Goal: Information Seeking & Learning: Learn about a topic

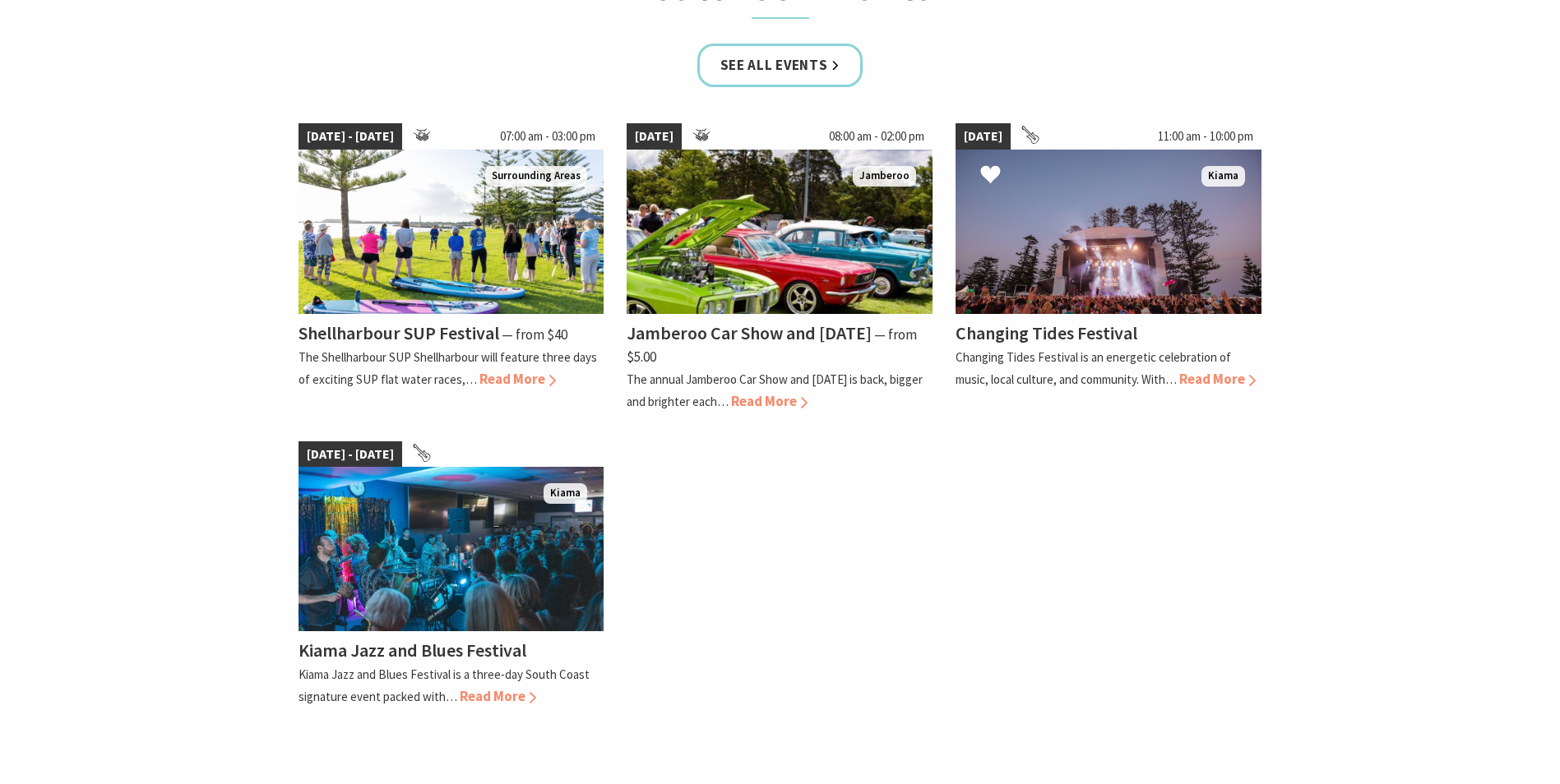
scroll to position [1069, 0]
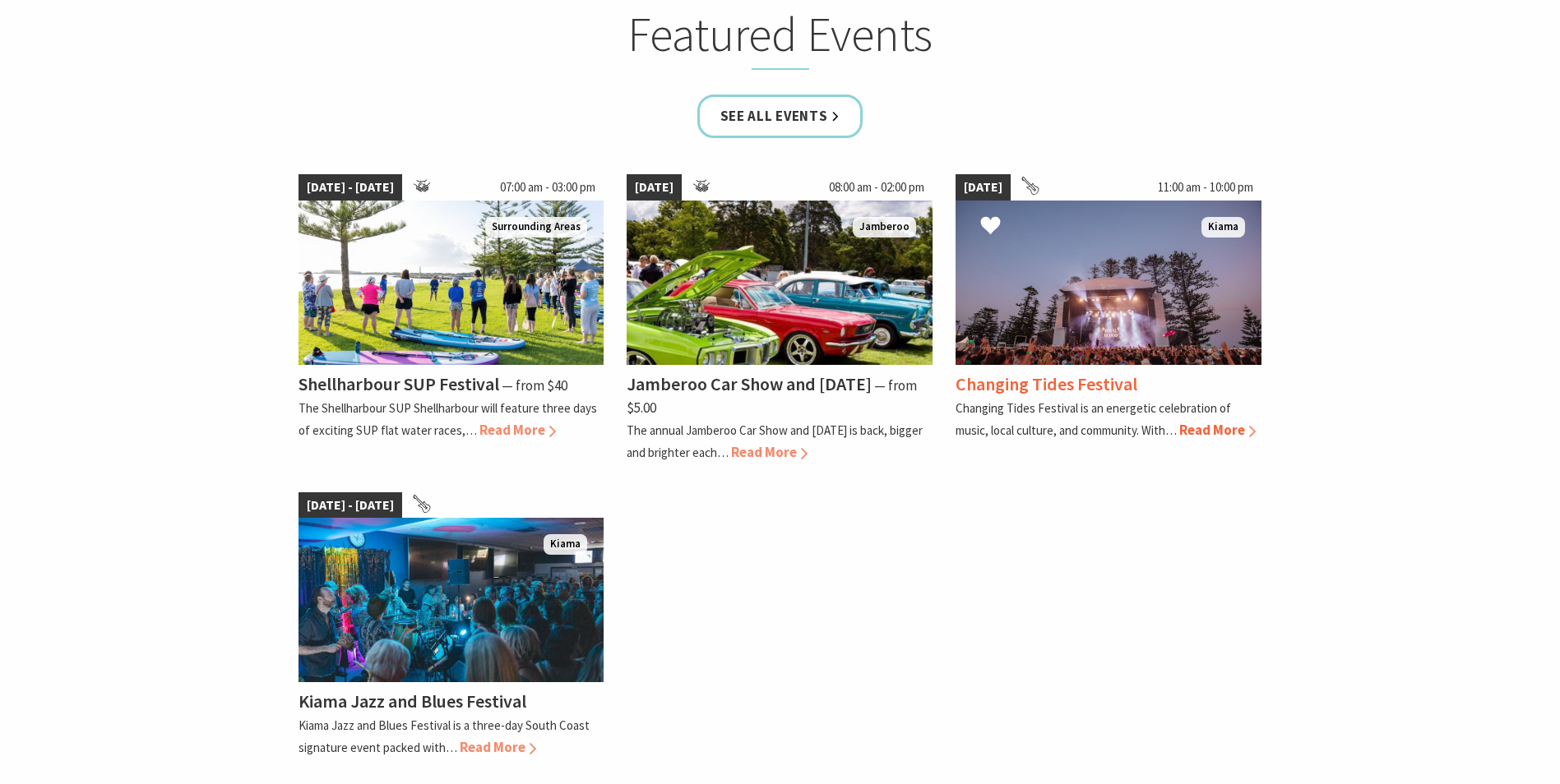
click at [1213, 433] on span "Read More" at bounding box center [1218, 430] width 77 height 18
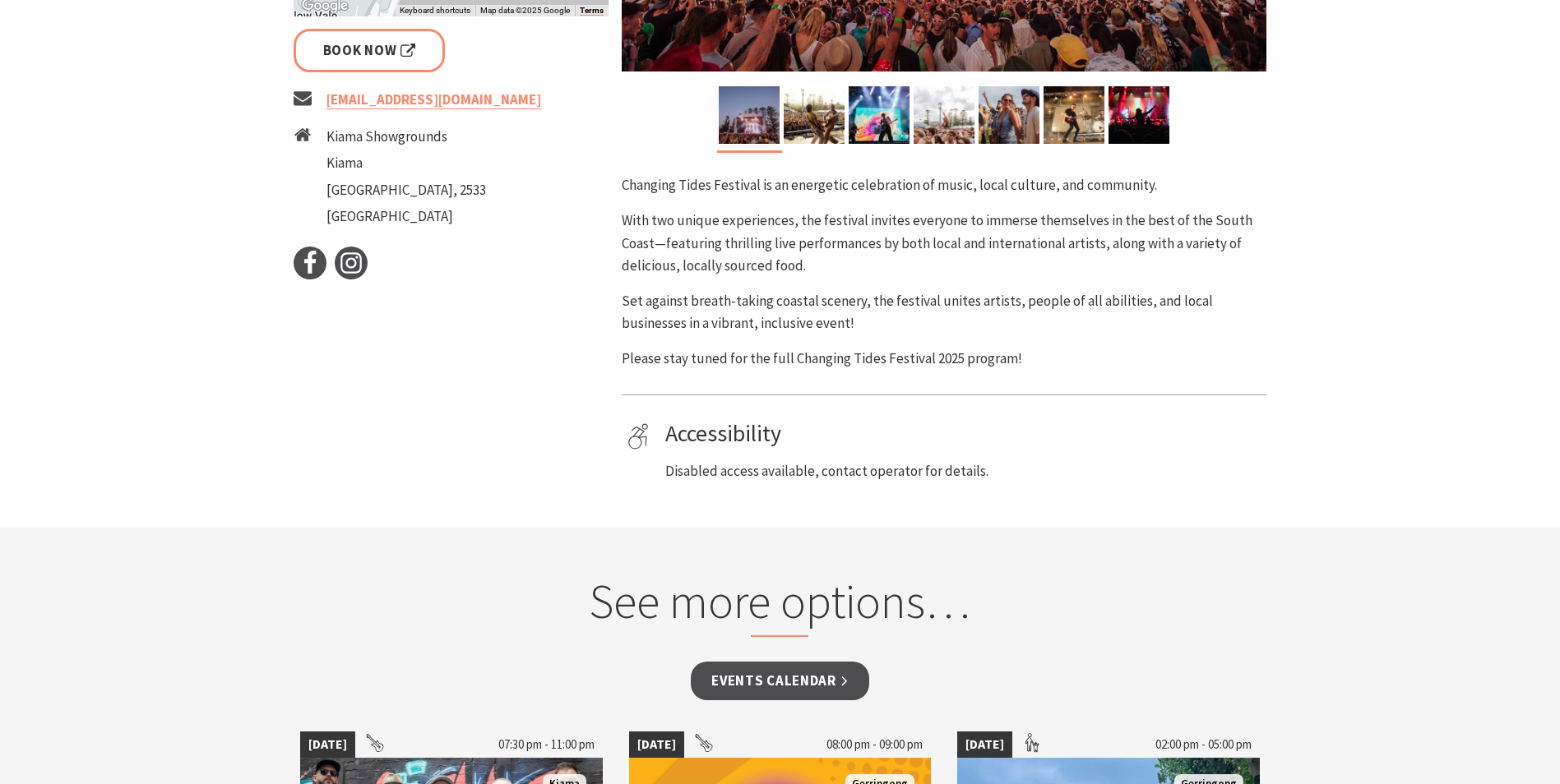
scroll to position [246, 0]
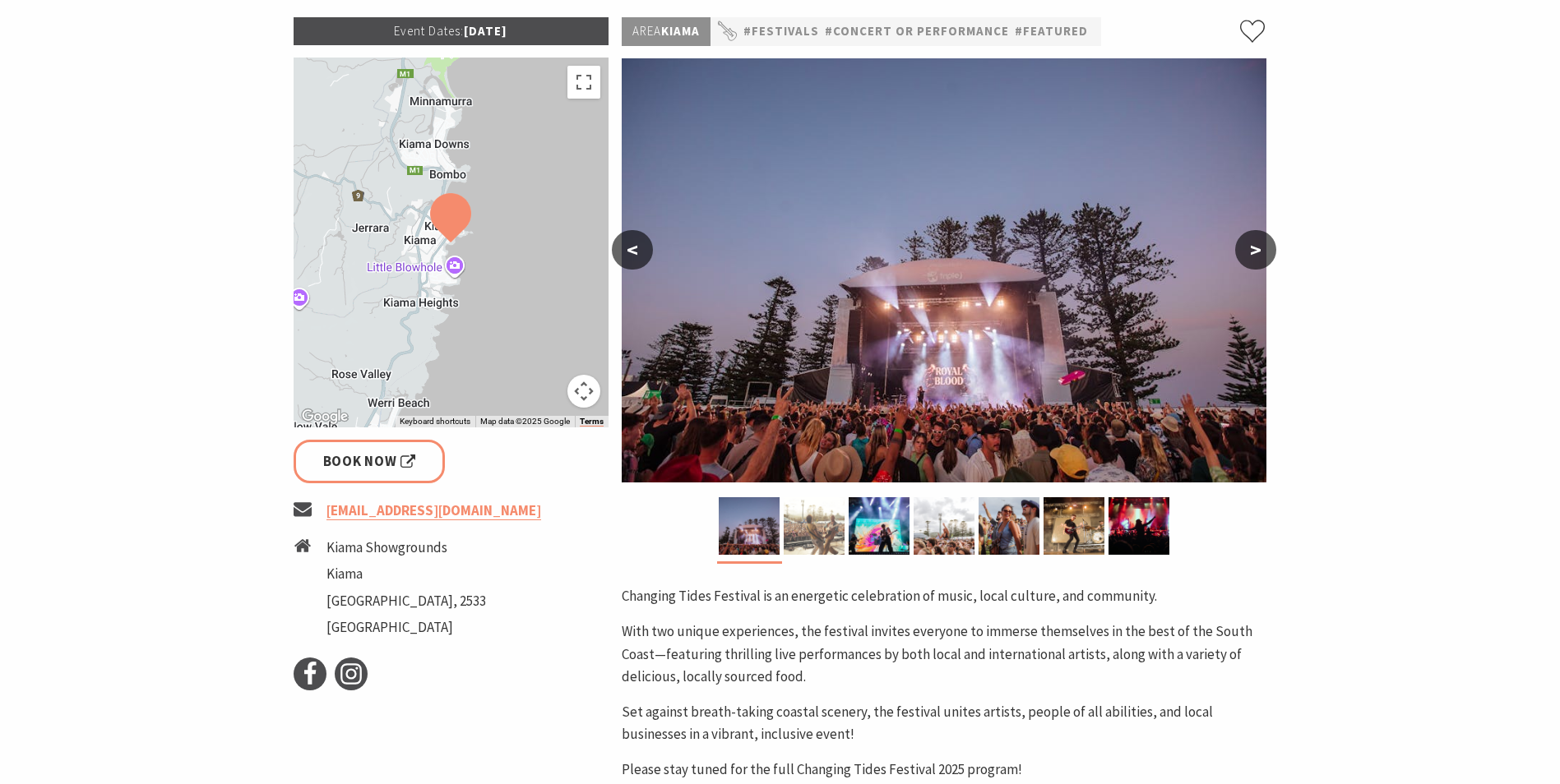
click at [832, 525] on img at bounding box center [814, 526] width 61 height 58
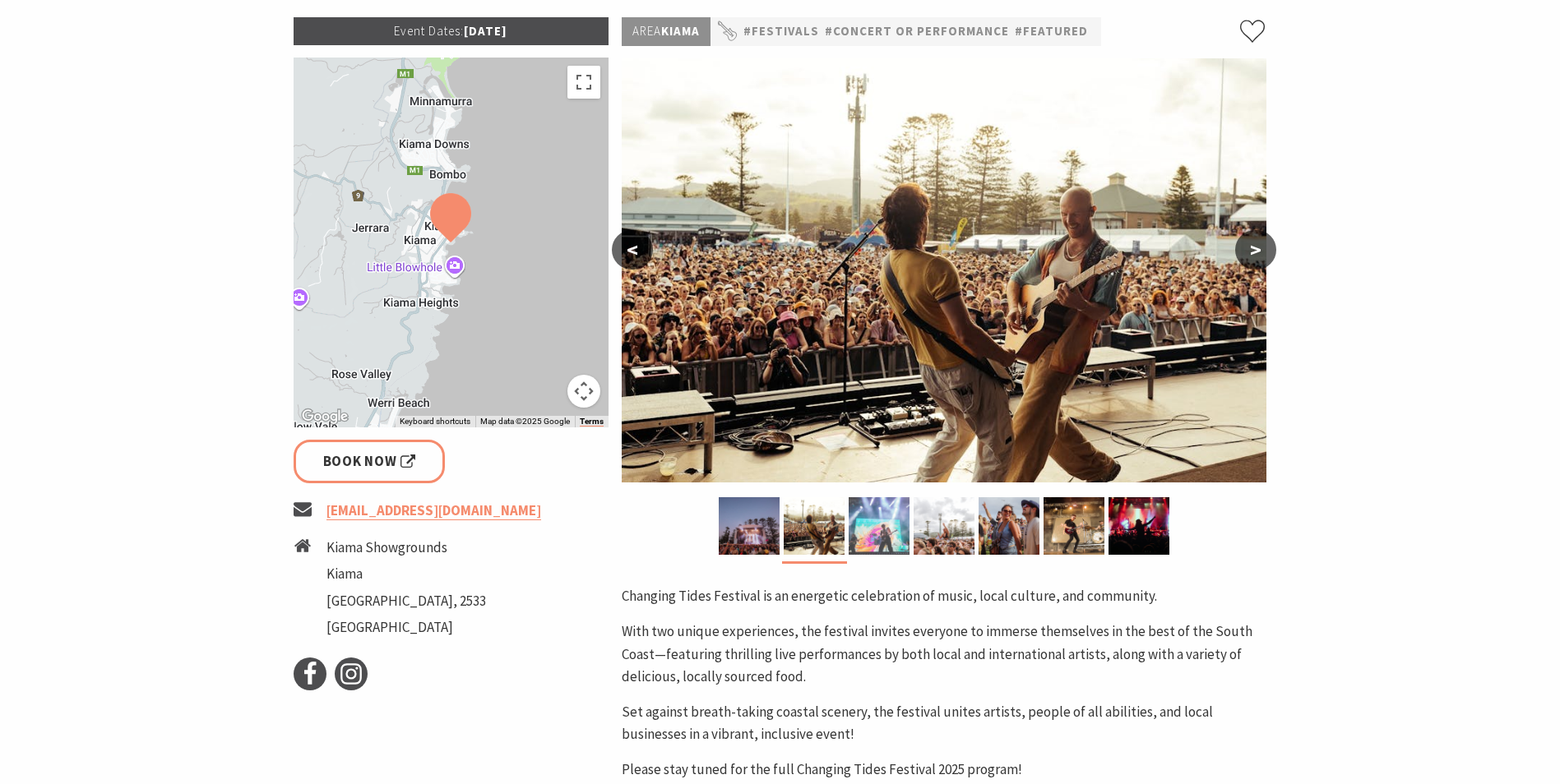
click at [873, 534] on img at bounding box center [880, 526] width 61 height 58
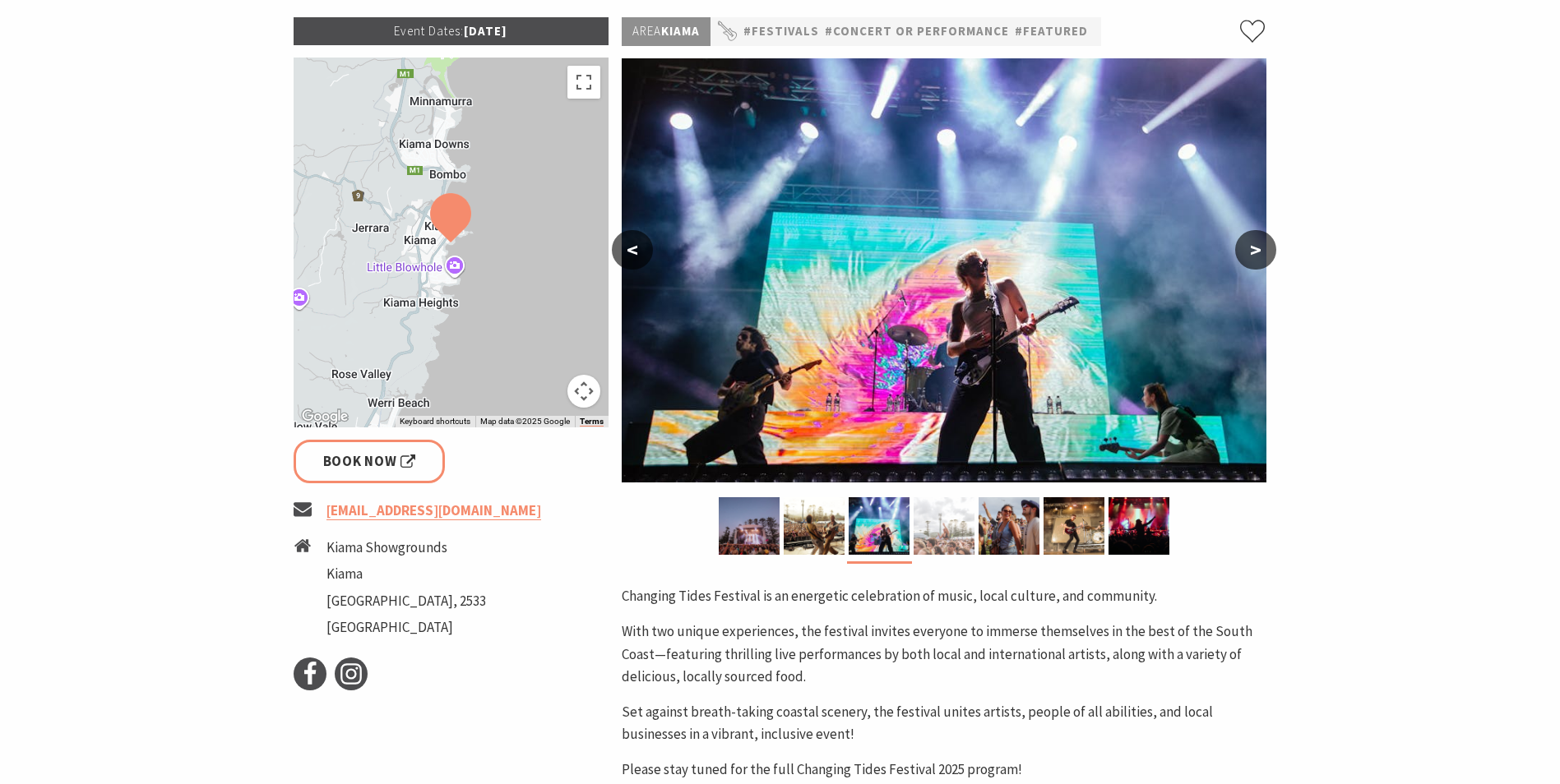
click at [939, 533] on img at bounding box center [944, 526] width 61 height 58
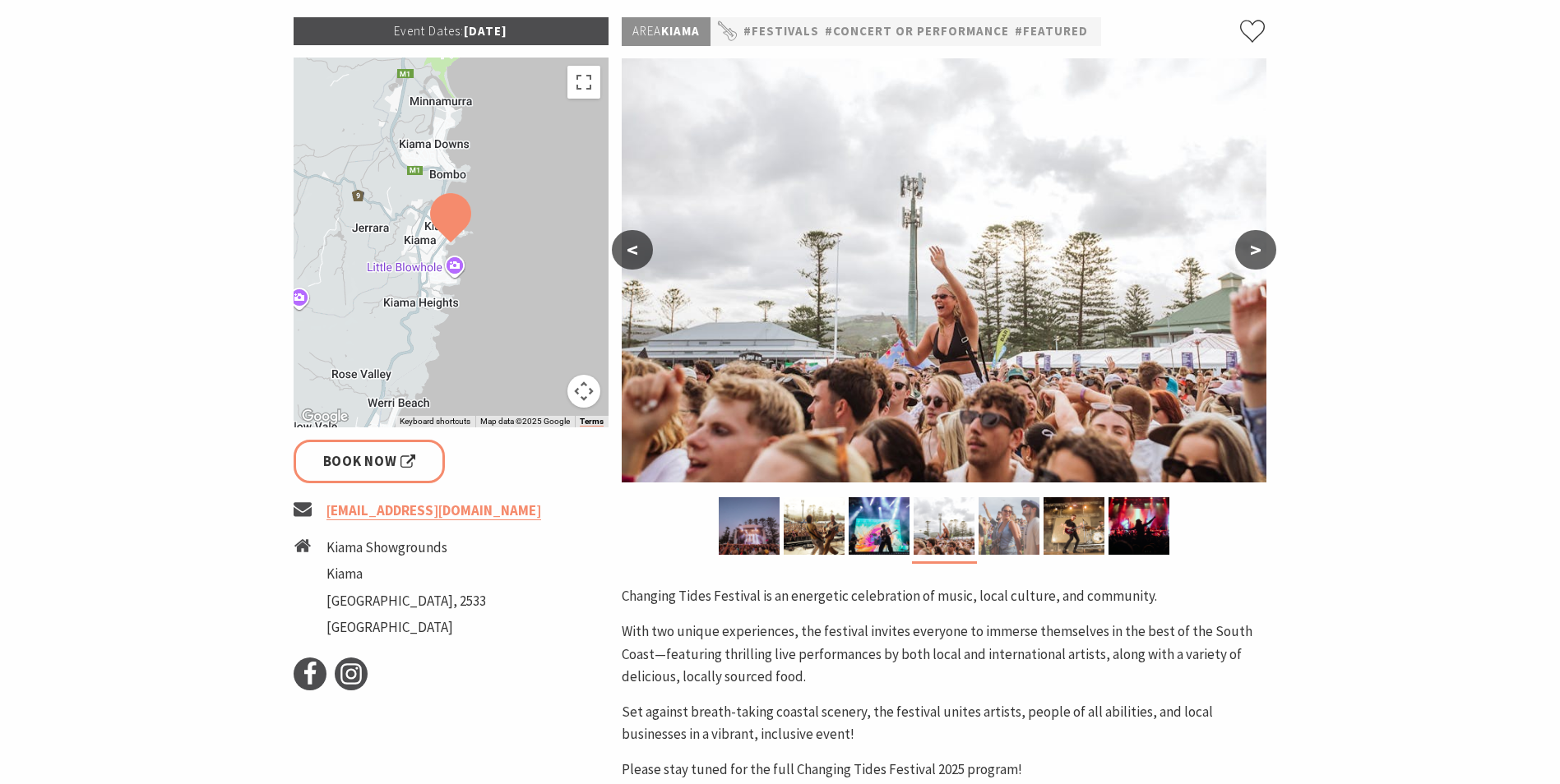
click at [996, 542] on img at bounding box center [1009, 526] width 61 height 58
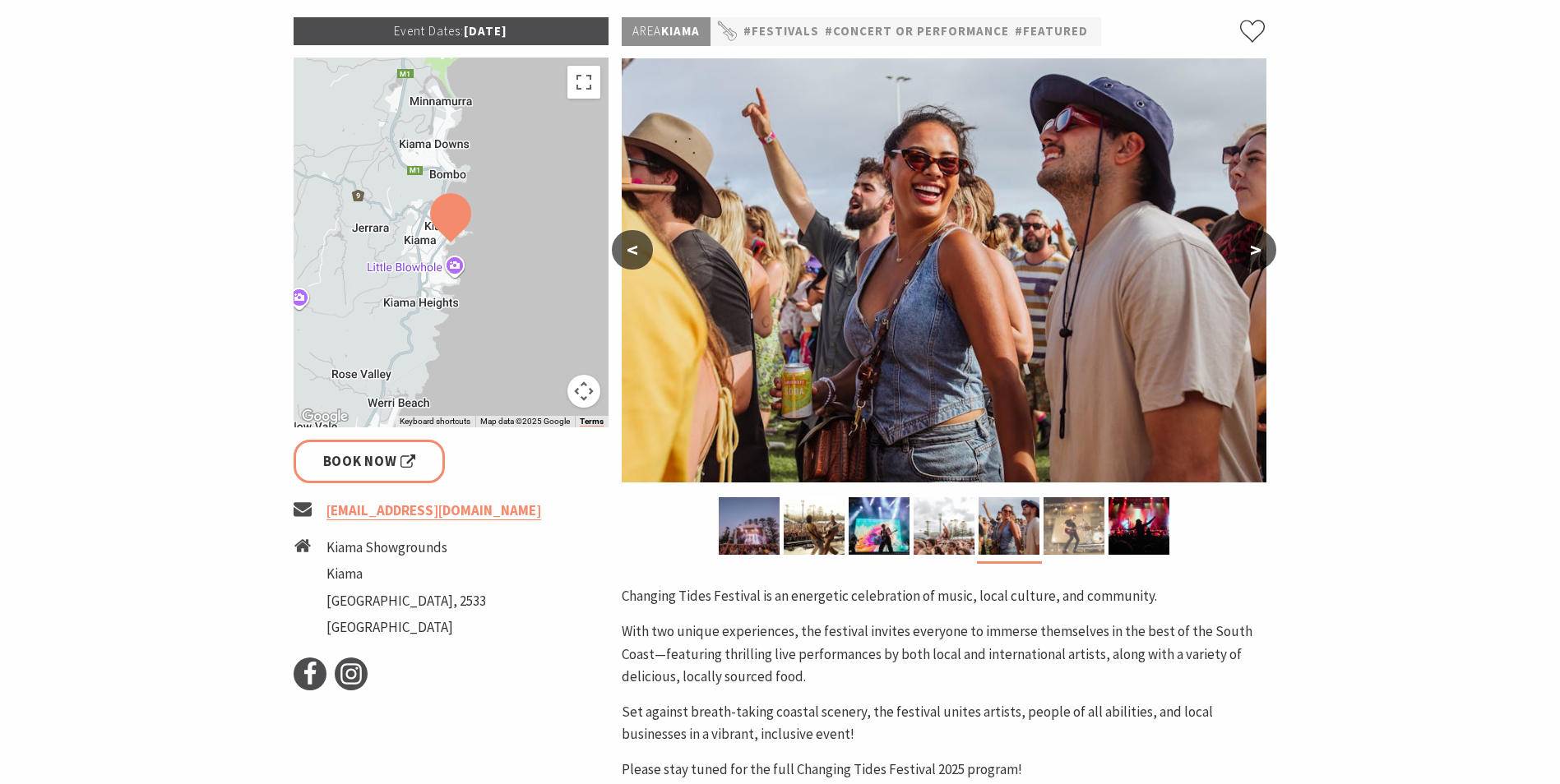
click at [1068, 531] on img at bounding box center [1074, 526] width 61 height 58
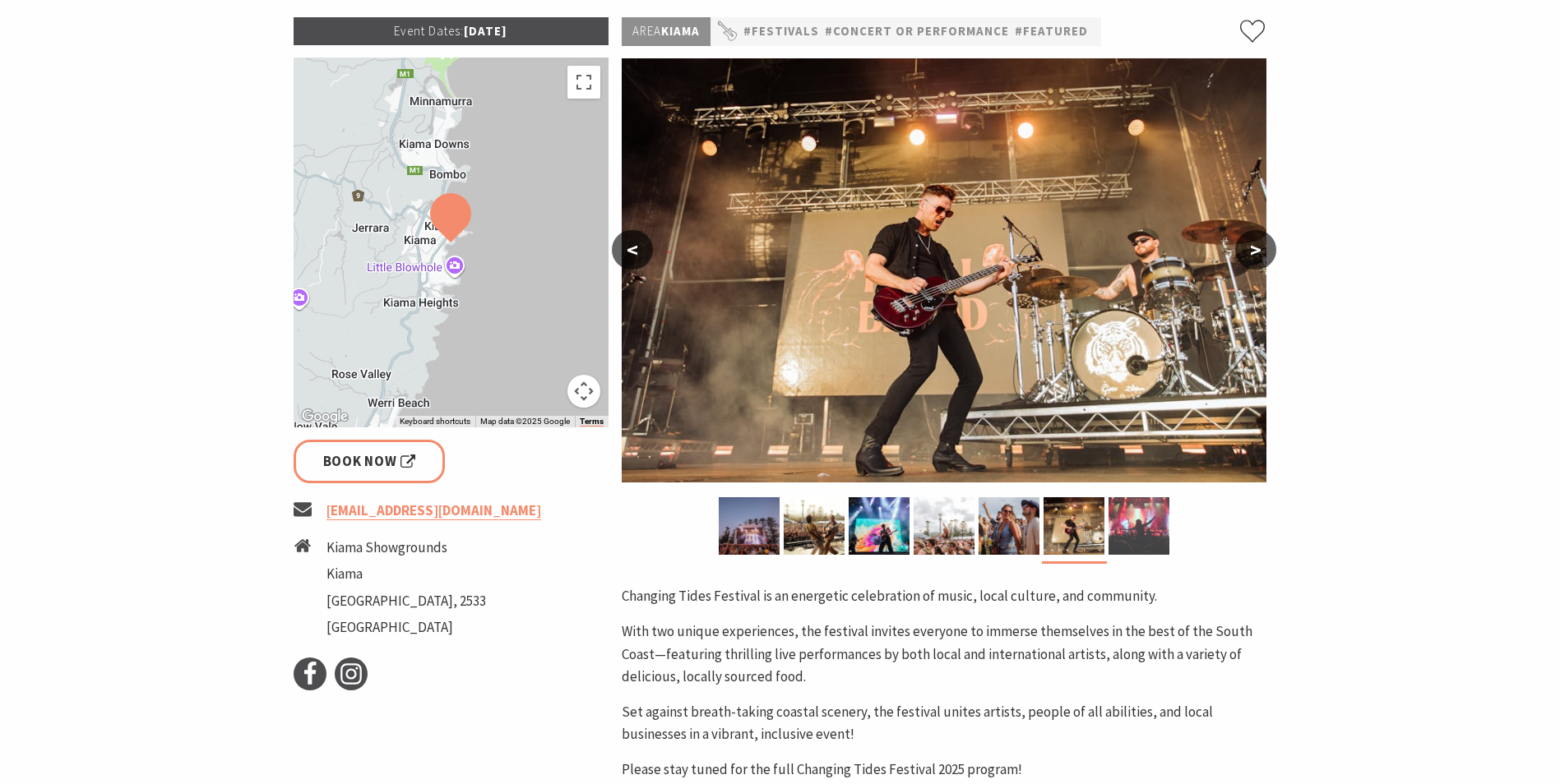
click at [1124, 531] on img at bounding box center [1139, 526] width 61 height 58
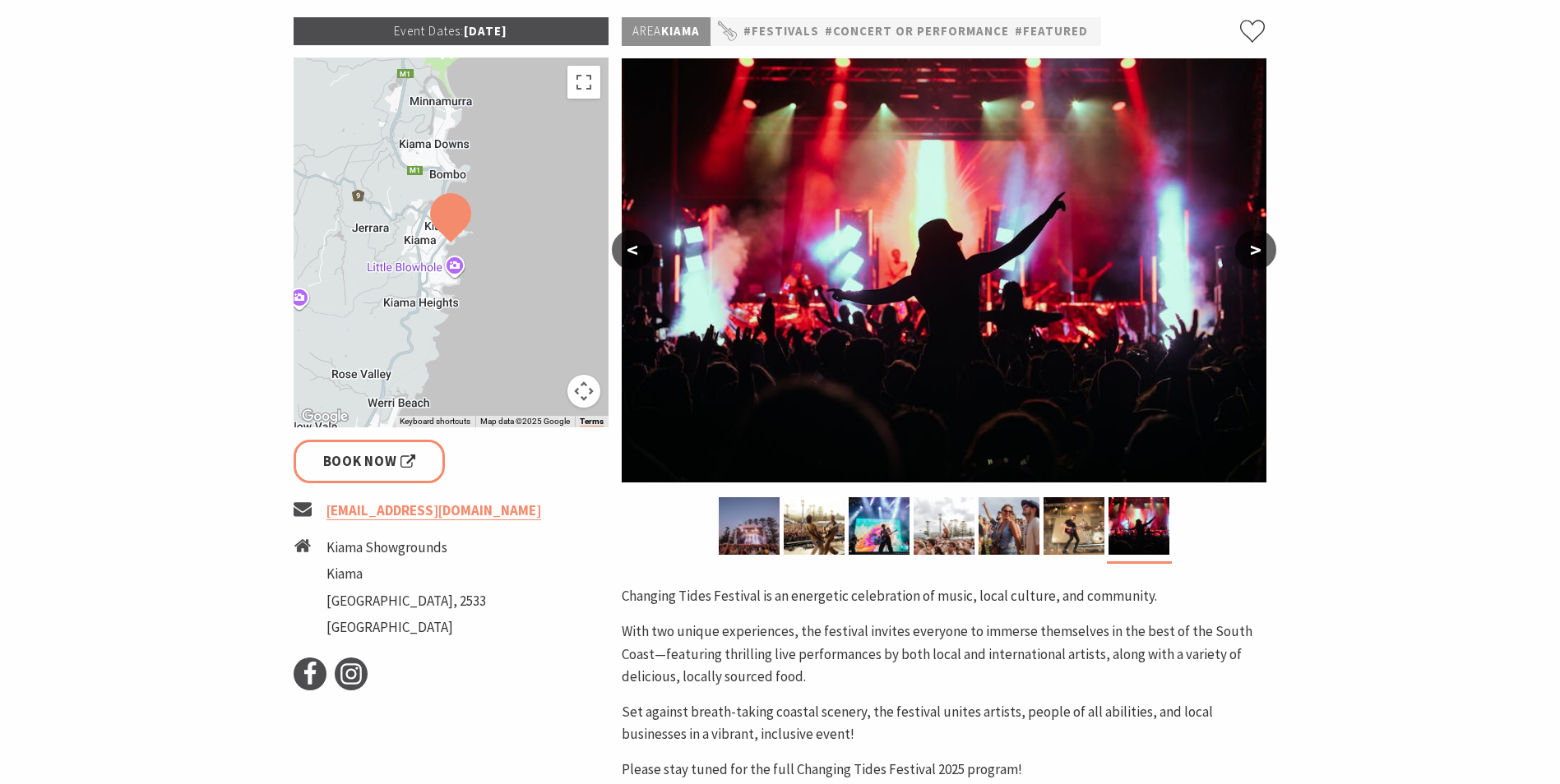
click at [1254, 244] on button ">" at bounding box center [1255, 250] width 41 height 39
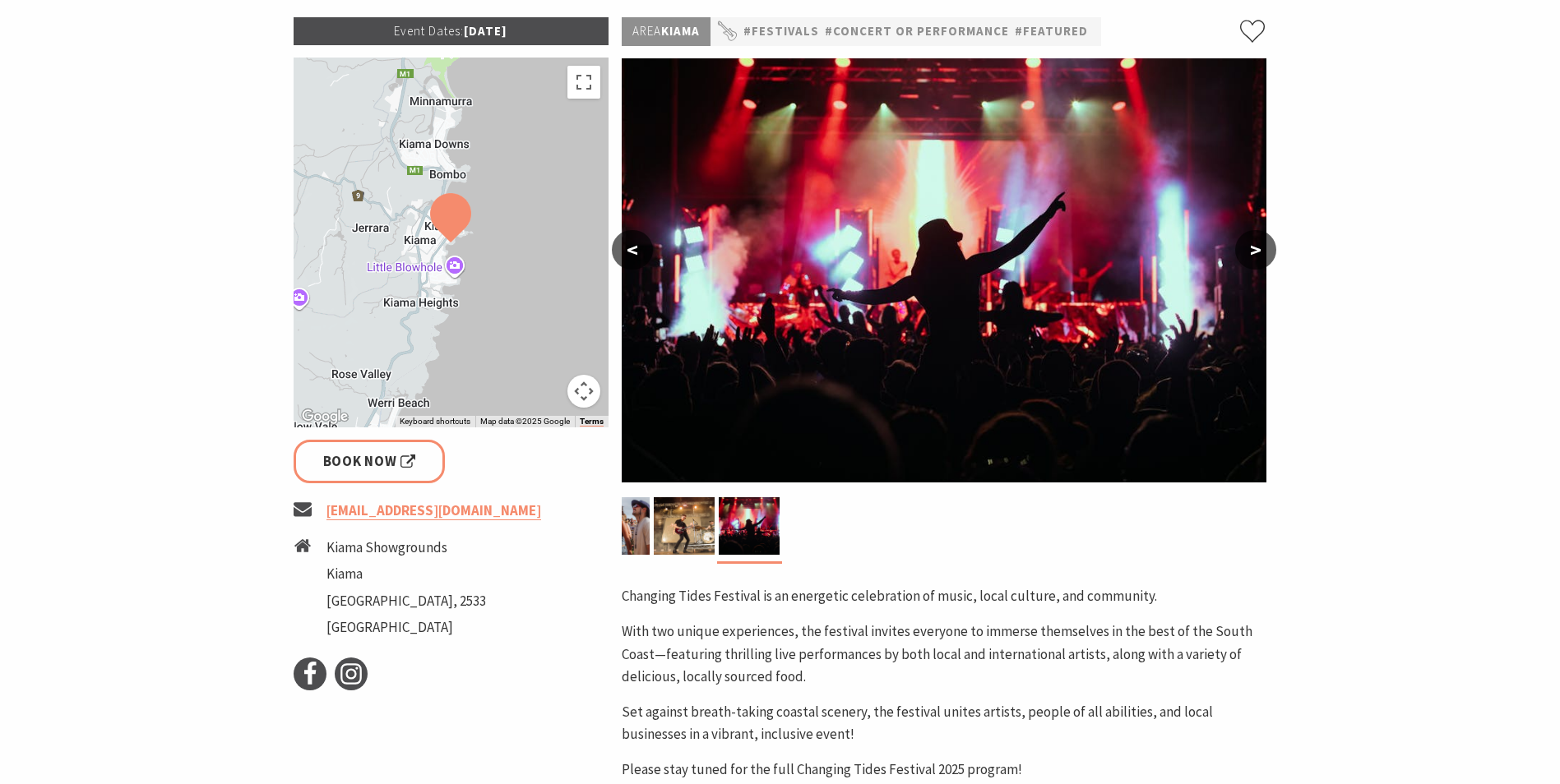
click at [1384, 334] on section "Home Events Festivals Changing Tides Festival Changing Tides Festival Event Dat…" at bounding box center [780, 390] width 1560 height 1097
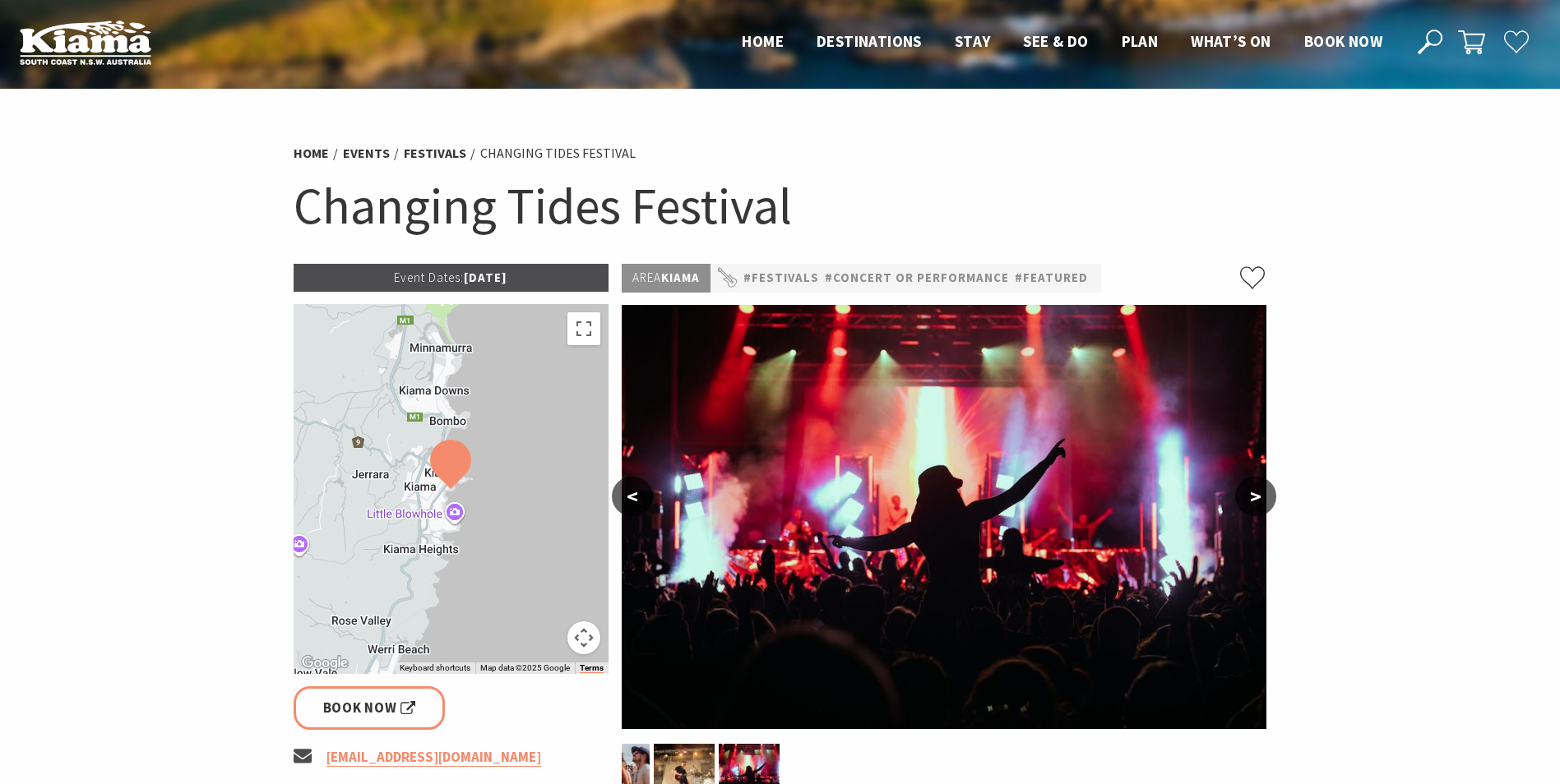
scroll to position [82, 0]
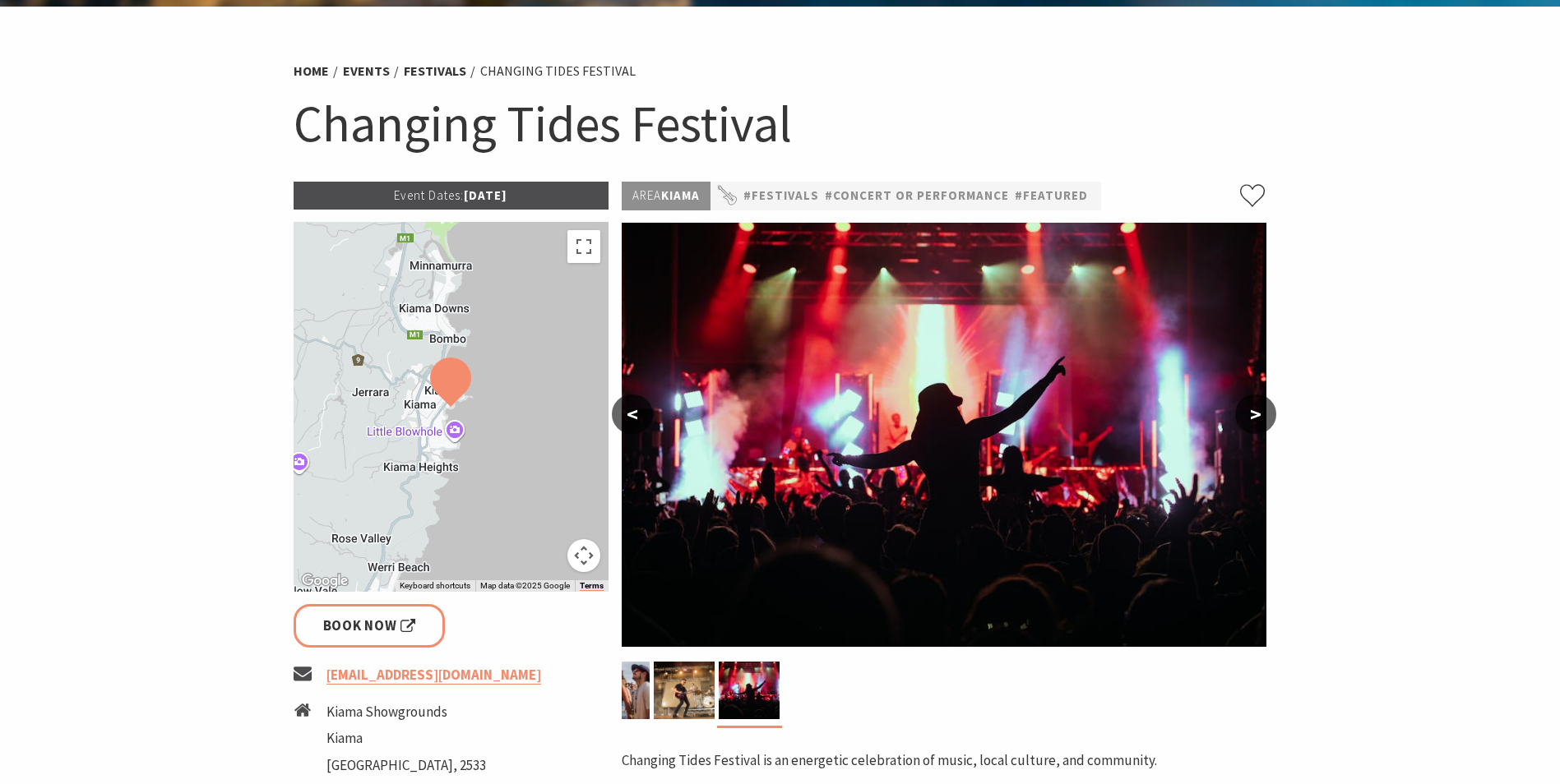
click at [553, 137] on h1 "Changing Tides Festival" at bounding box center [780, 124] width 974 height 66
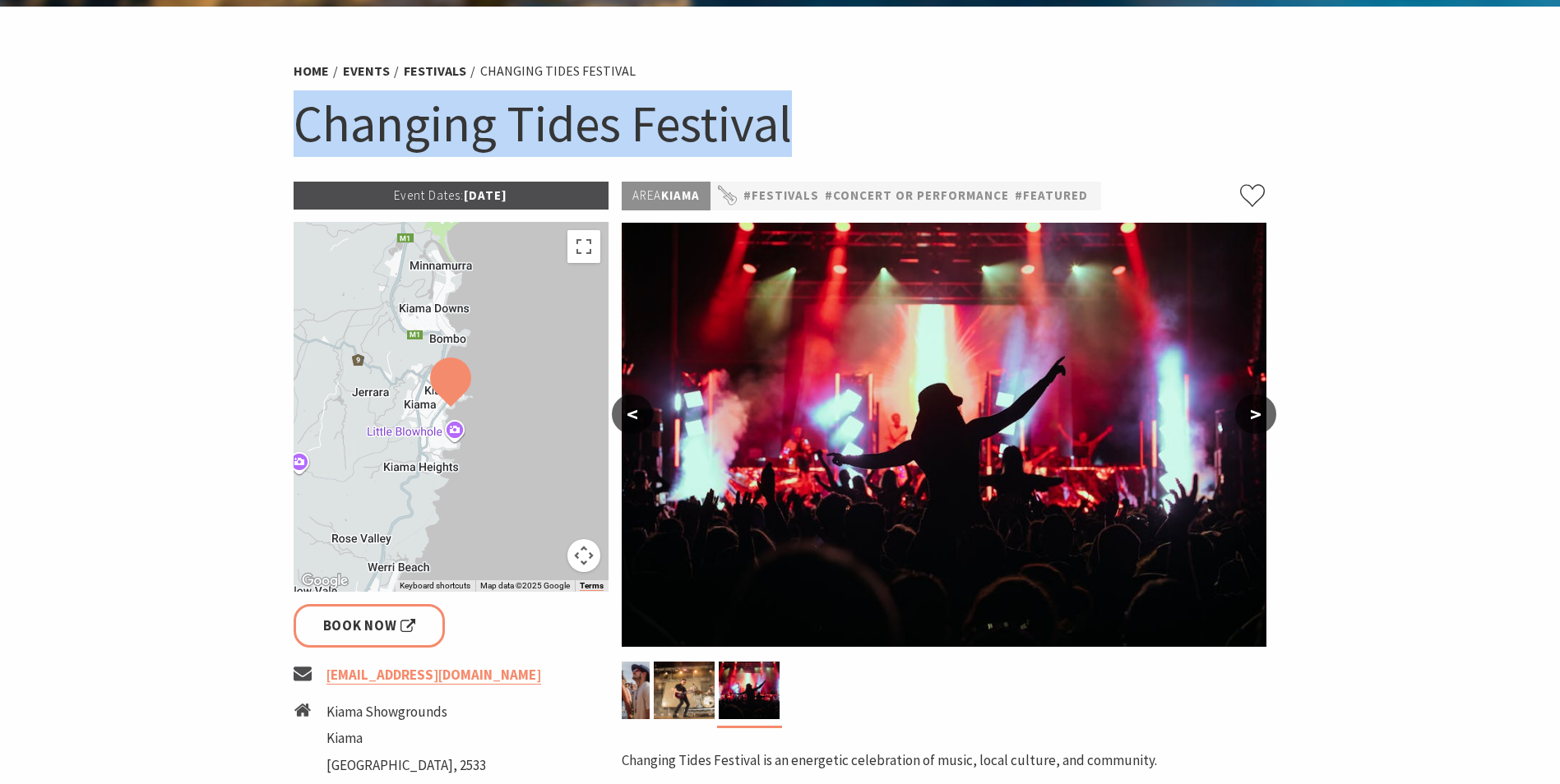
click at [553, 137] on h1 "Changing Tides Festival" at bounding box center [780, 124] width 974 height 66
copy section "Changing Tides Festival"
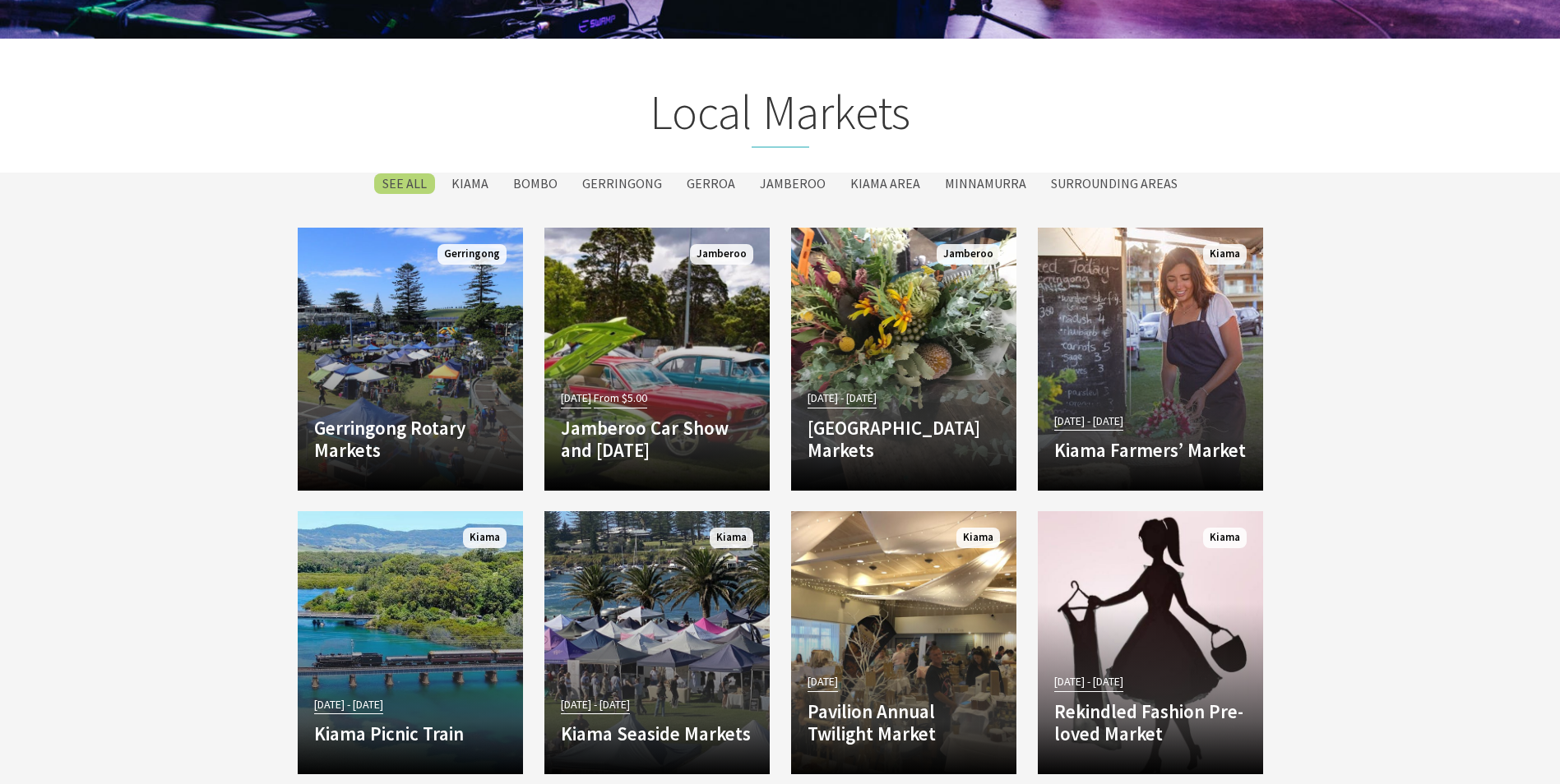
scroll to position [2877, 0]
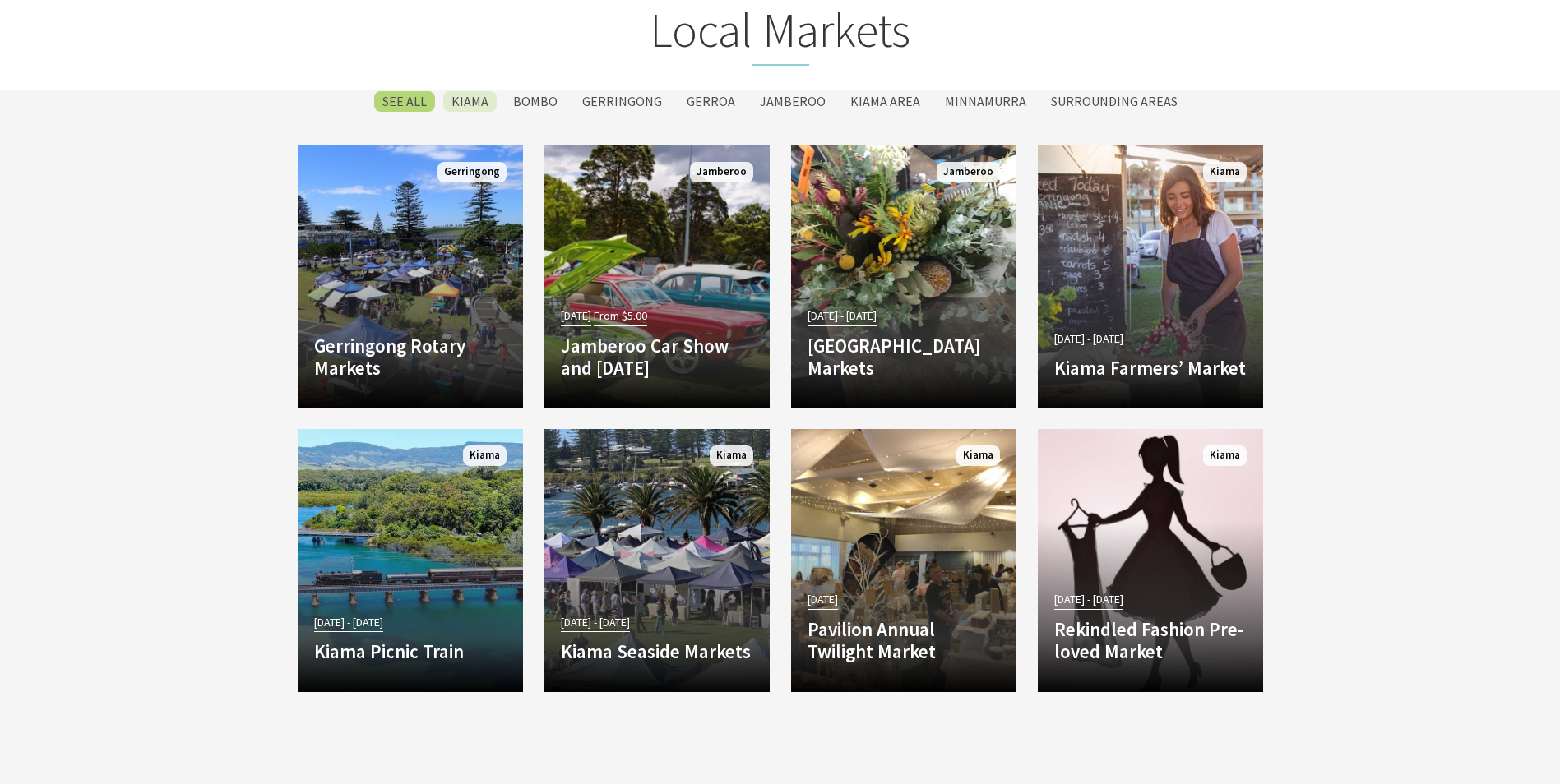
click at [480, 101] on label "Kiama" at bounding box center [469, 102] width 53 height 21
click at [0, 0] on input "Kiama" at bounding box center [0, 0] width 0 height 0
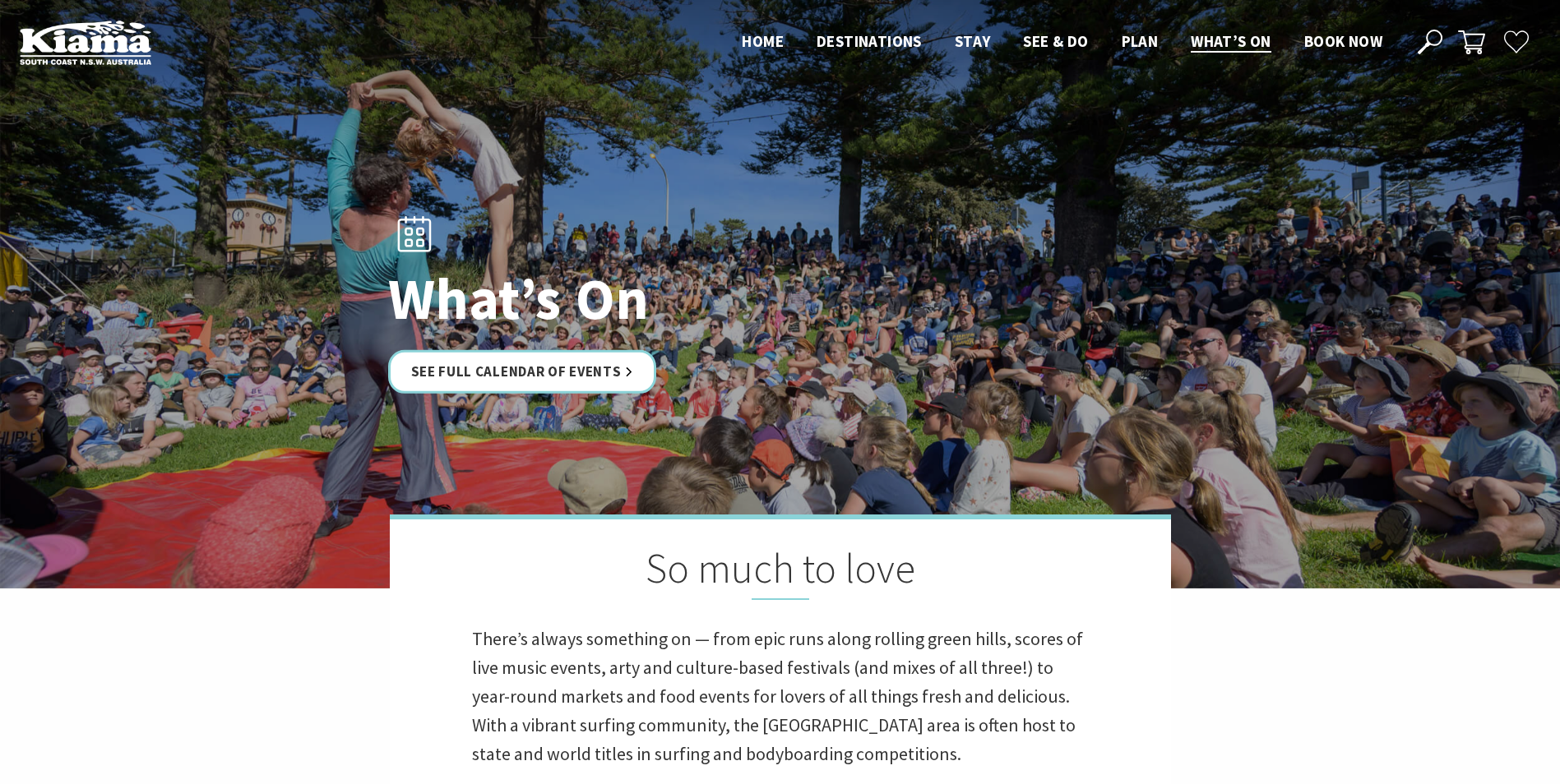
scroll to position [2968, 0]
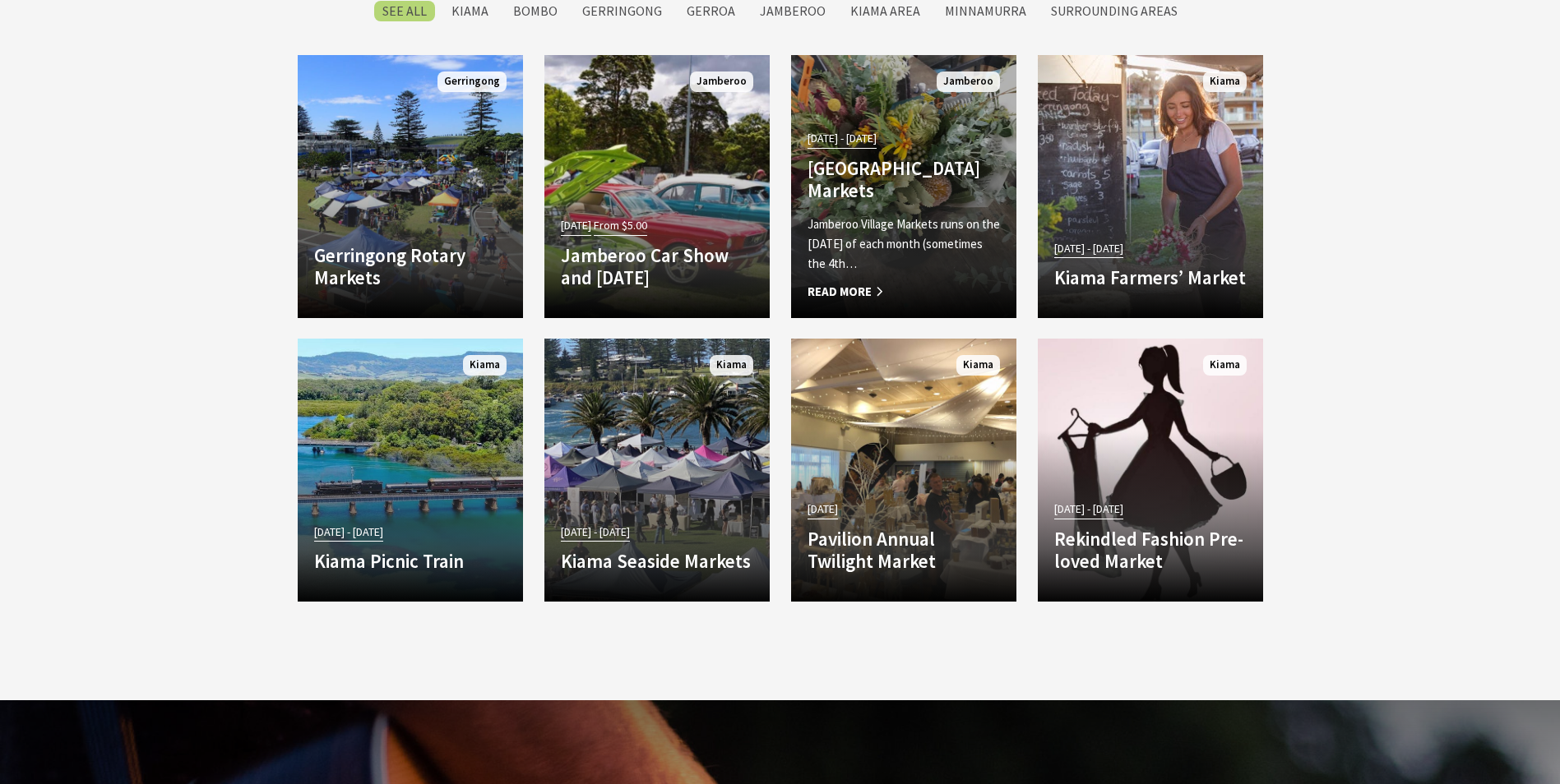
click at [883, 236] on p "Jamberoo Village Markets runs on the [DATE] of each month (sometimes the 4th…" at bounding box center [904, 244] width 192 height 59
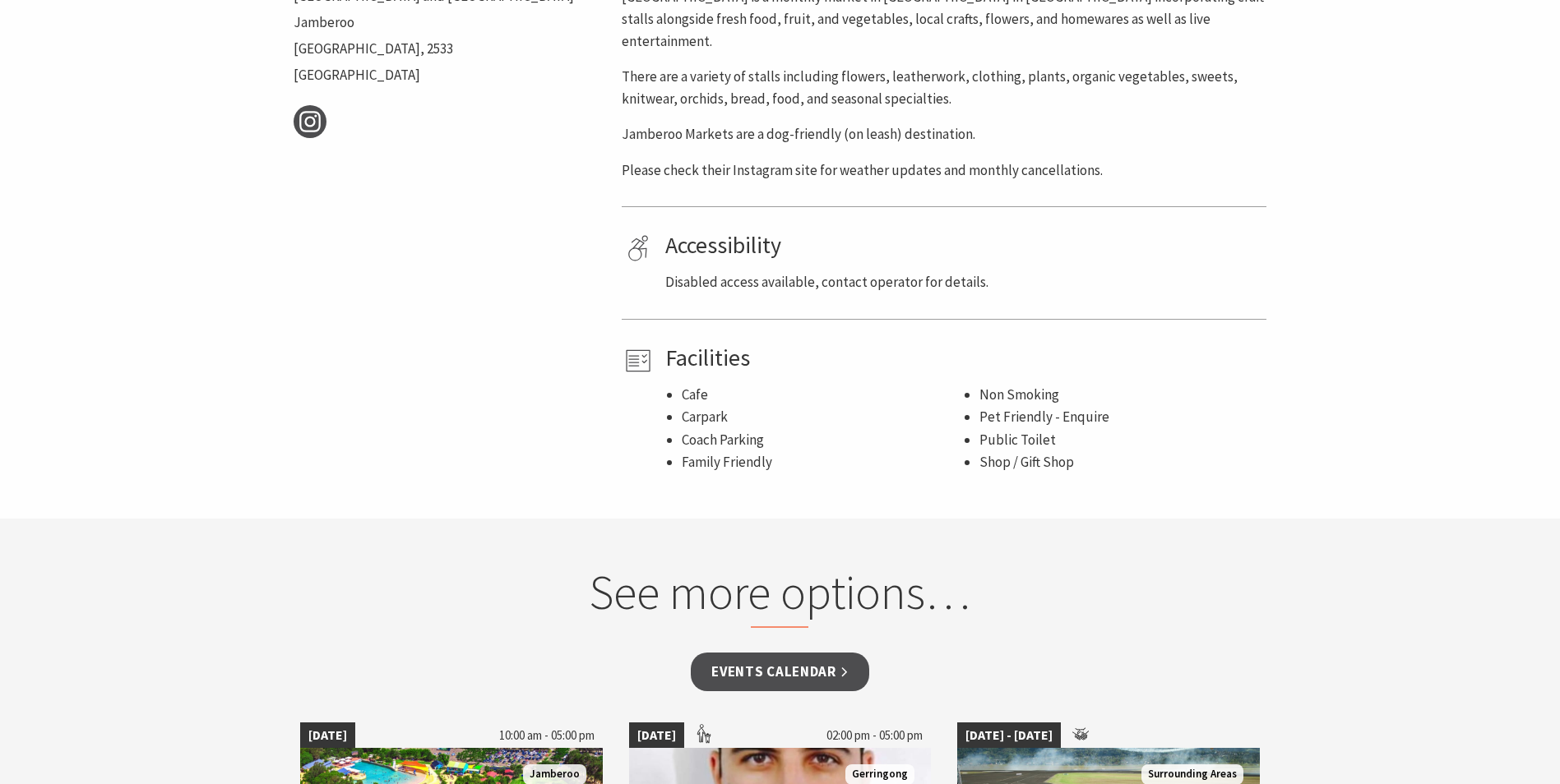
scroll to position [575, 0]
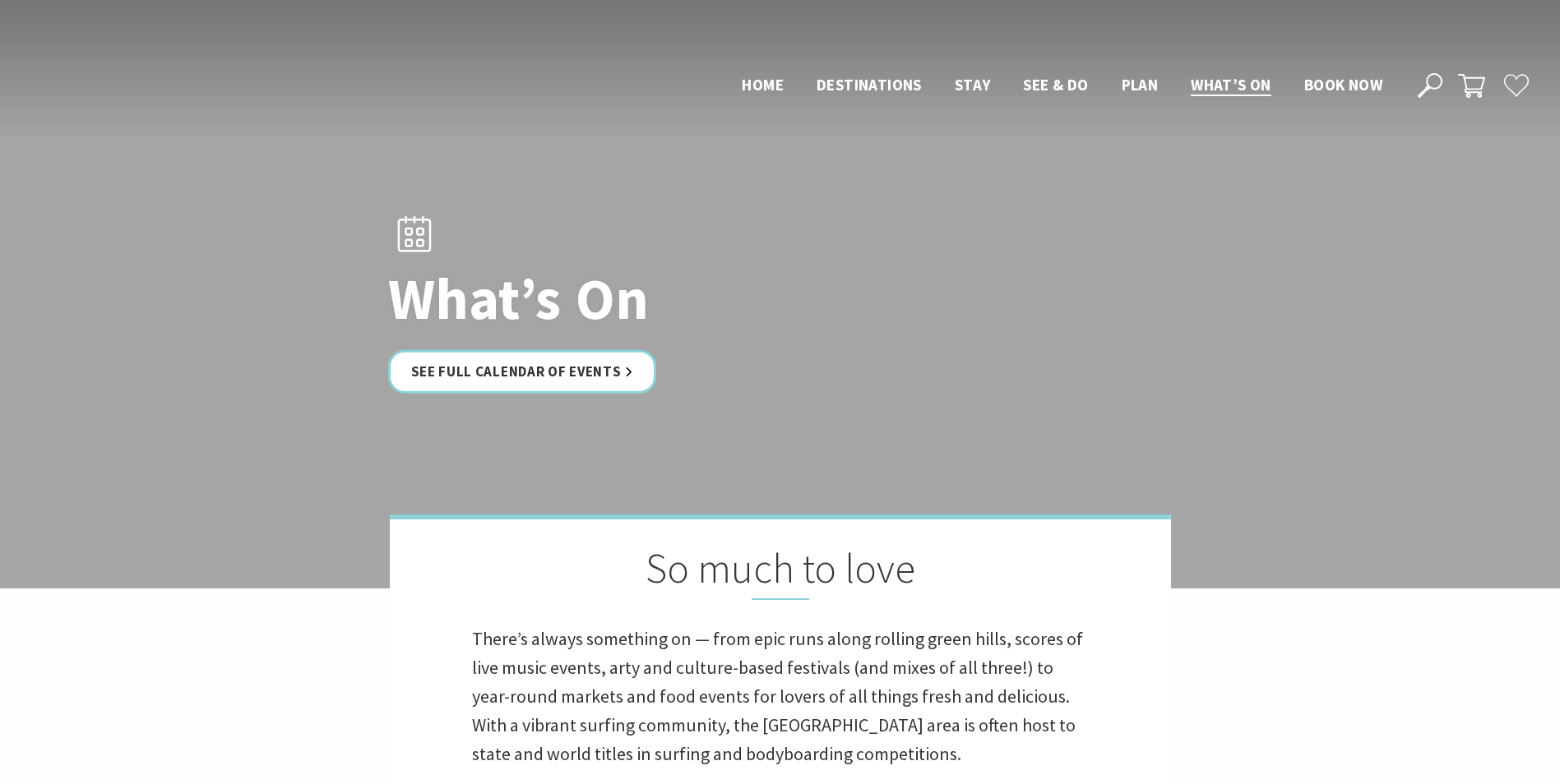
scroll to position [2966, 0]
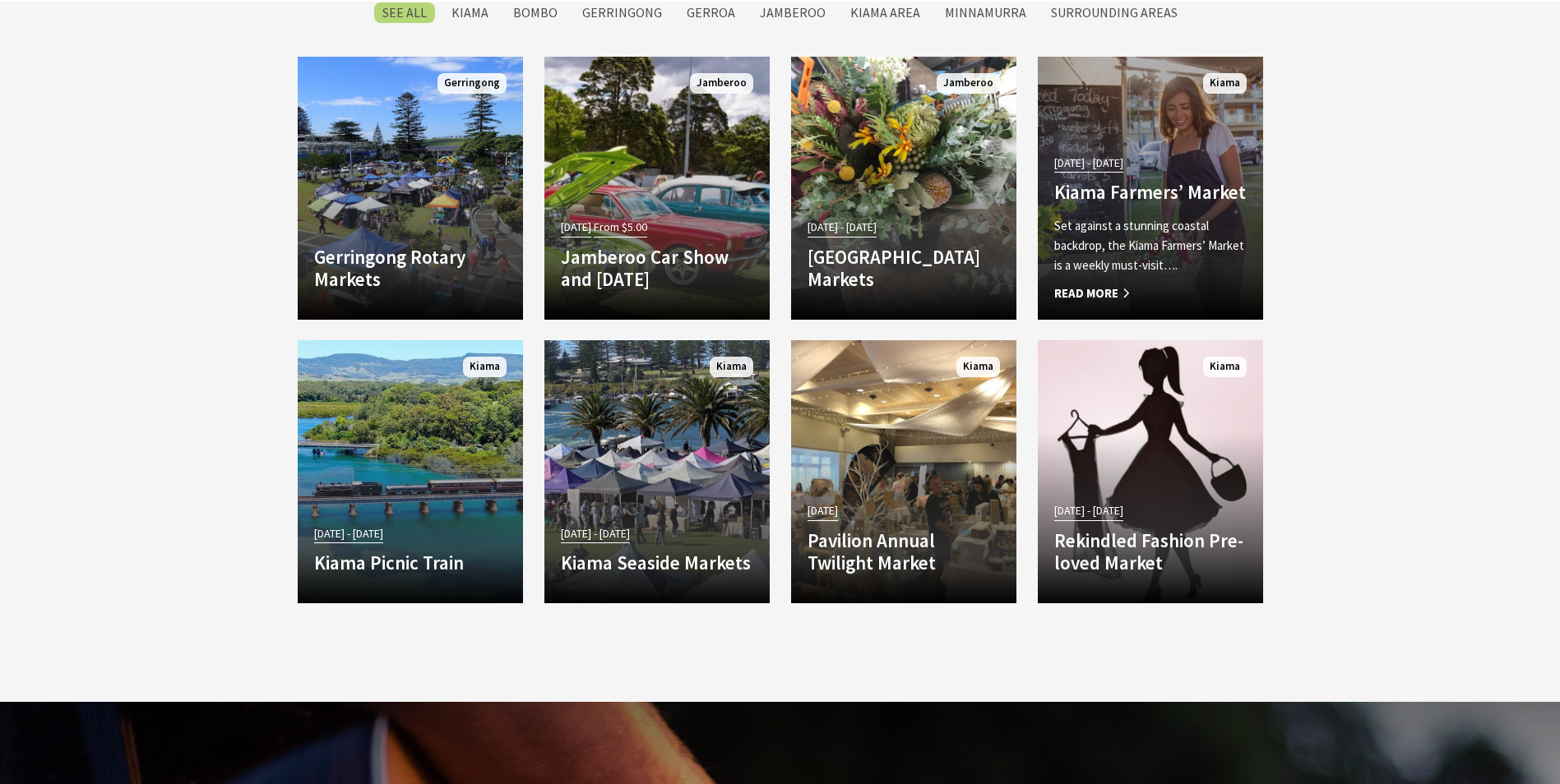
click at [1191, 183] on h4 "Kiama Farmers’ Market" at bounding box center [1150, 192] width 192 height 23
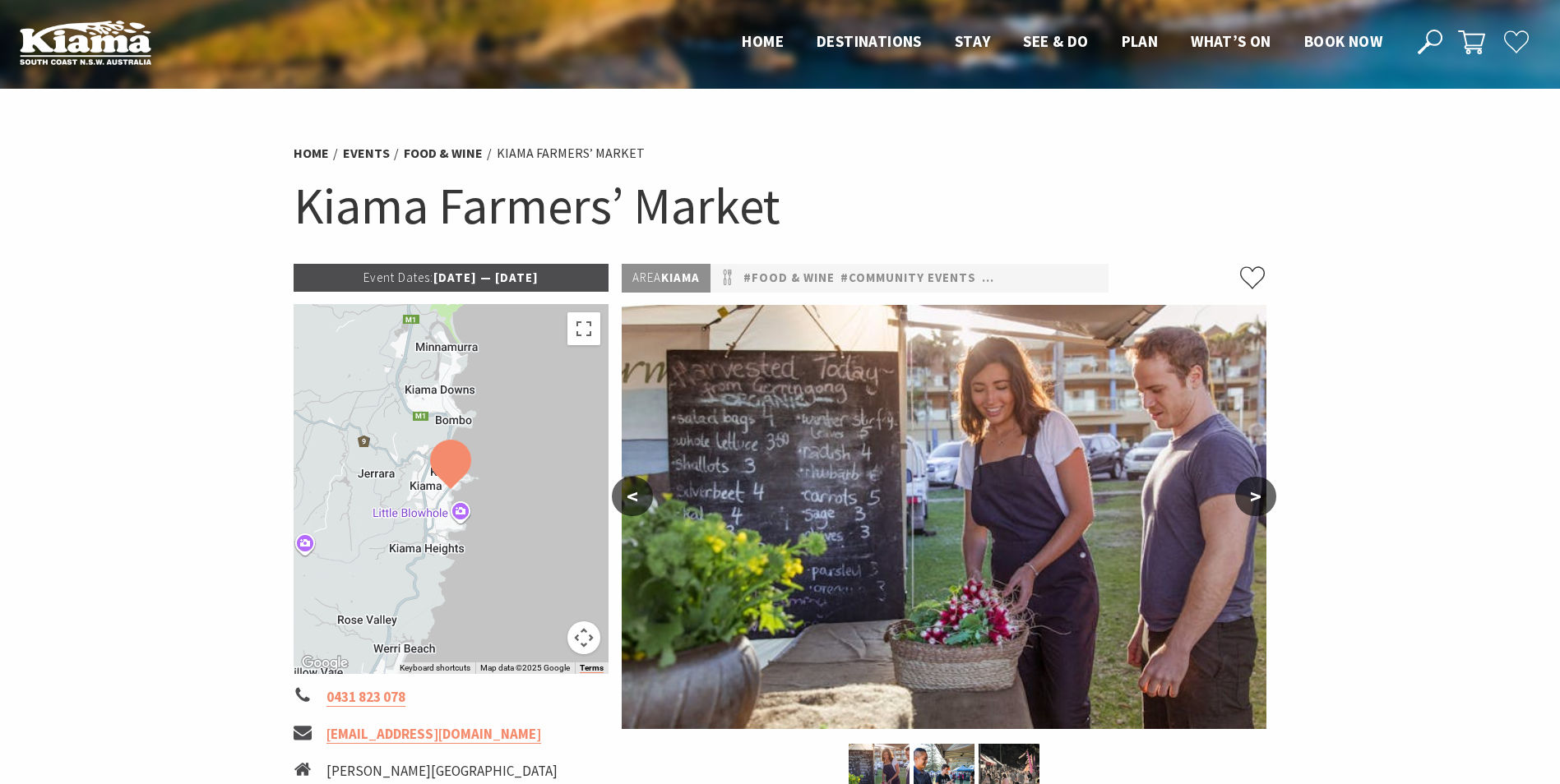
click at [411, 214] on h1 "Kiama Farmers’ Market" at bounding box center [780, 206] width 974 height 66
click at [411, 214] on h1 "Kiama Farmers’ Market" at bounding box center [780, 206] width 974 height 66
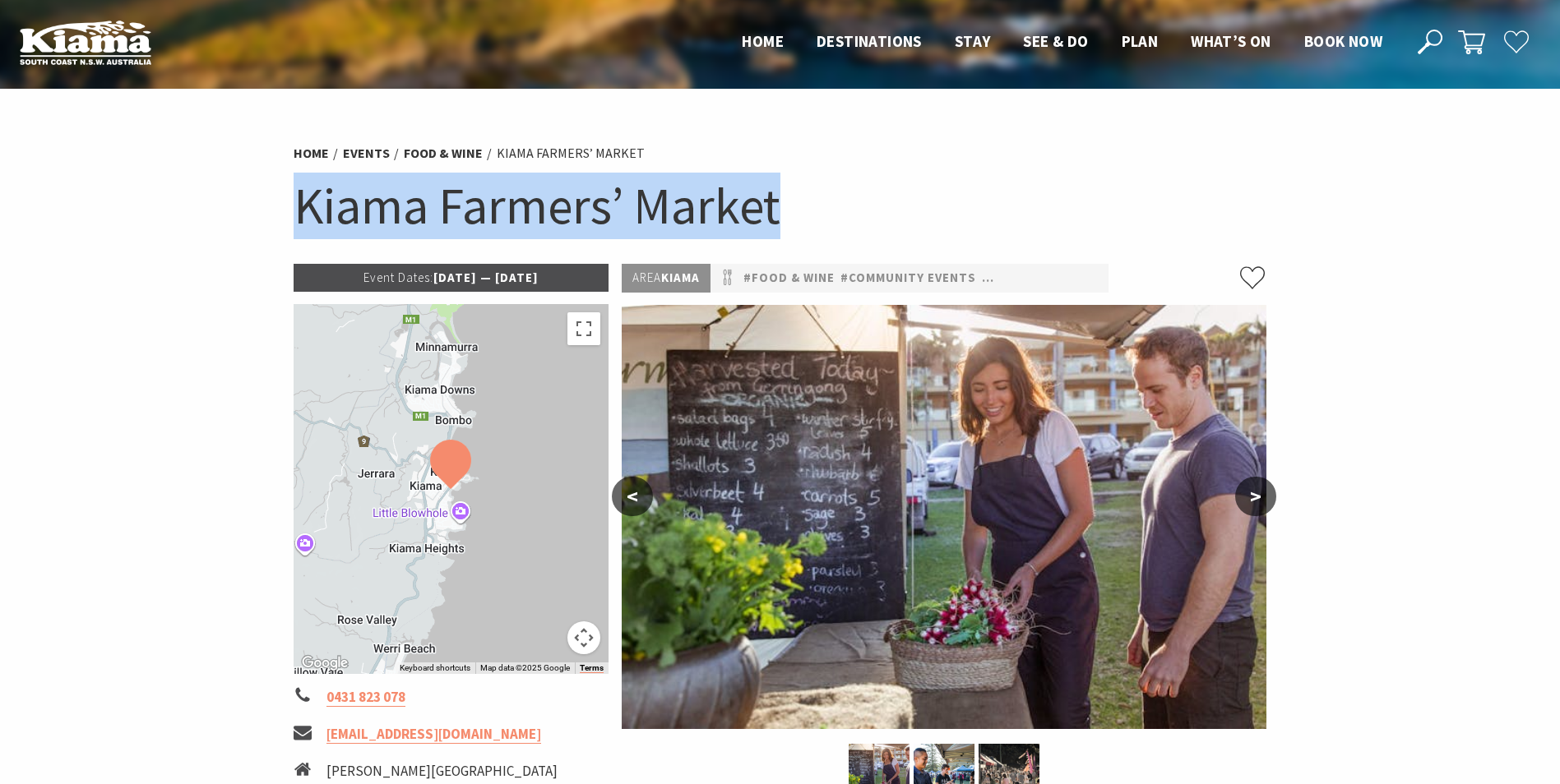
click at [411, 214] on h1 "Kiama Farmers’ Market" at bounding box center [780, 206] width 974 height 66
copy section "Kiama Farmers’ Market"
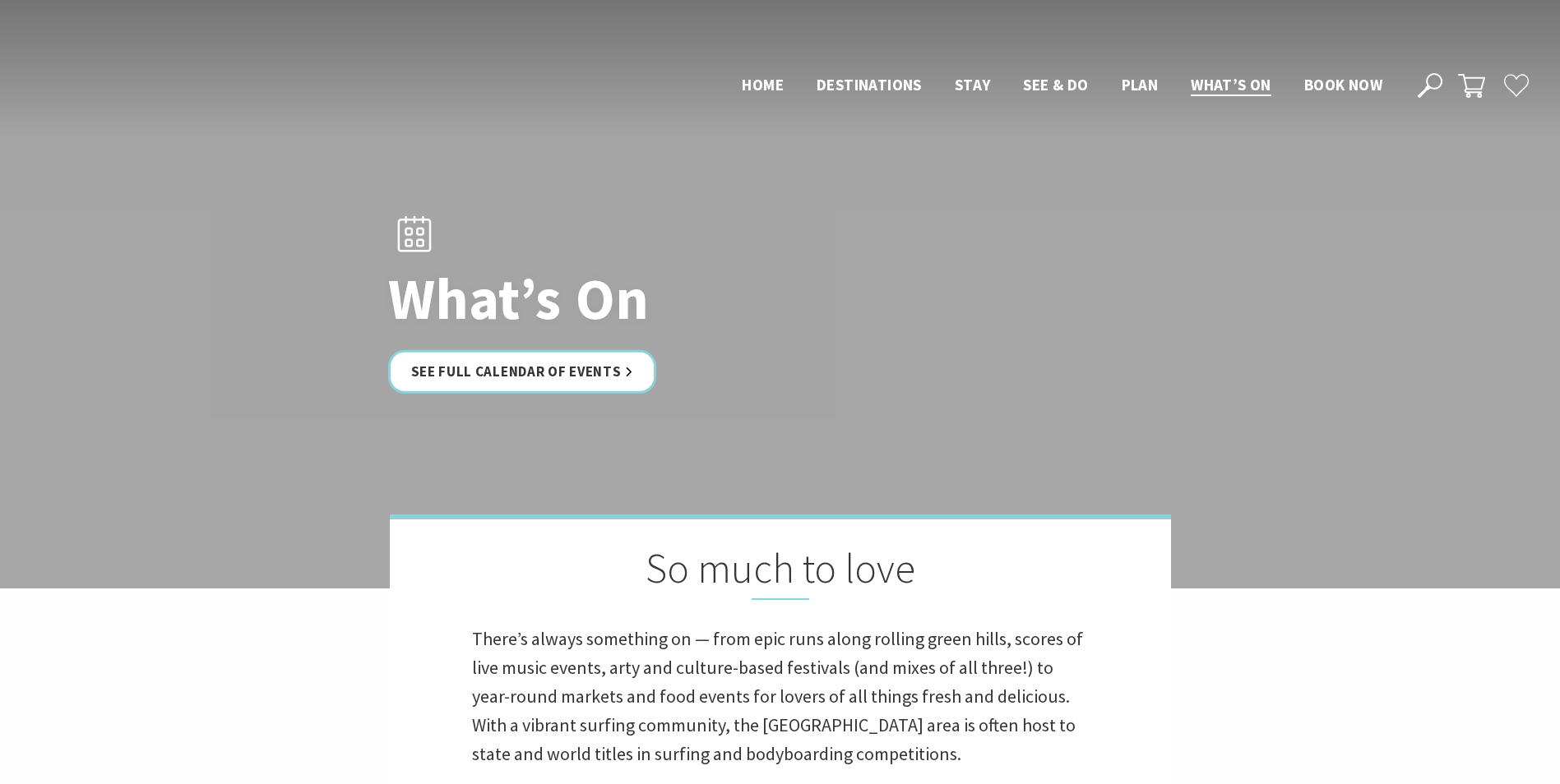
scroll to position [2966, 0]
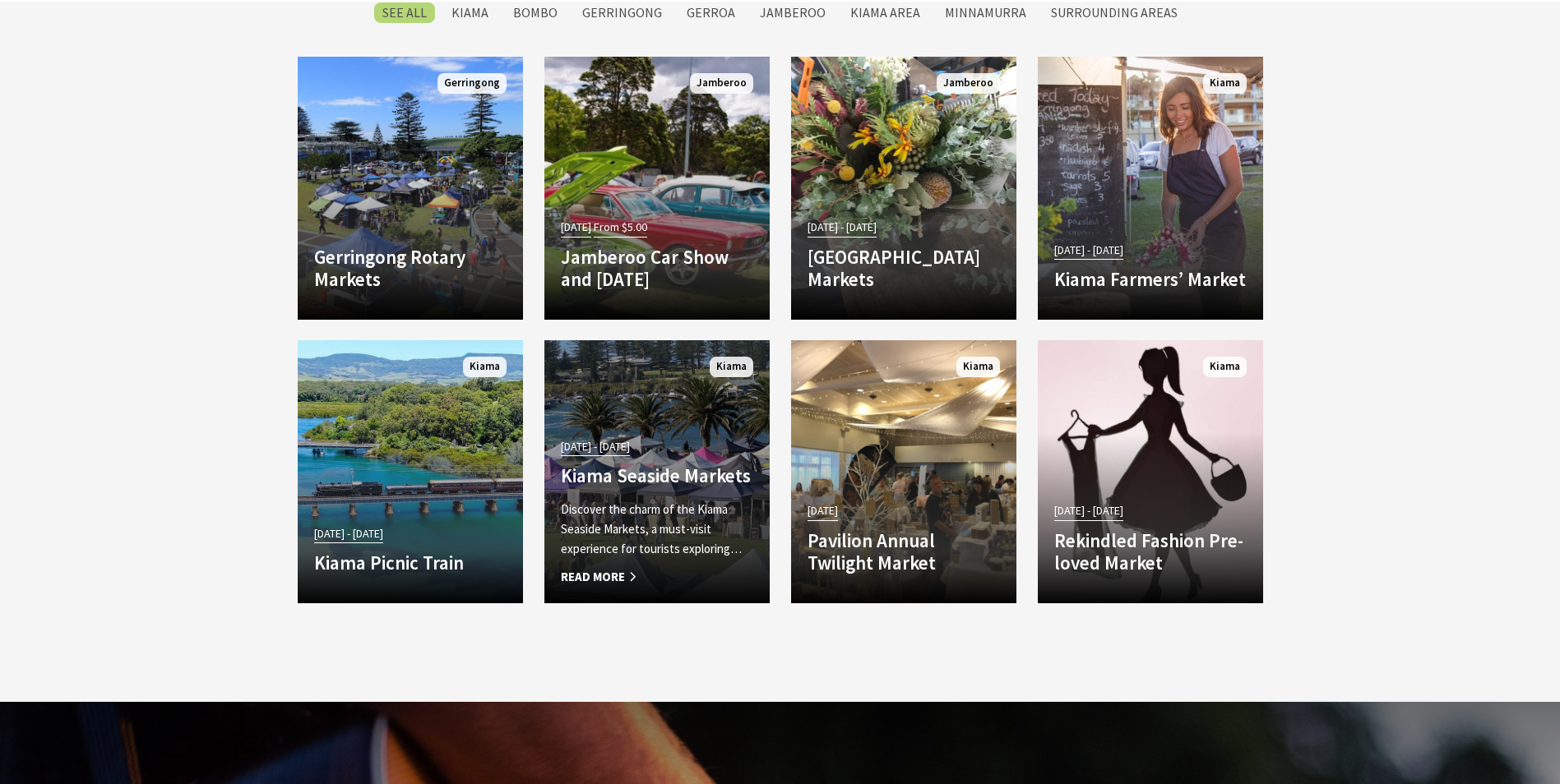
click at [667, 513] on p "Discover the charm of the Kiama Seaside Markets, a must-visit experience for to…" at bounding box center [657, 529] width 192 height 59
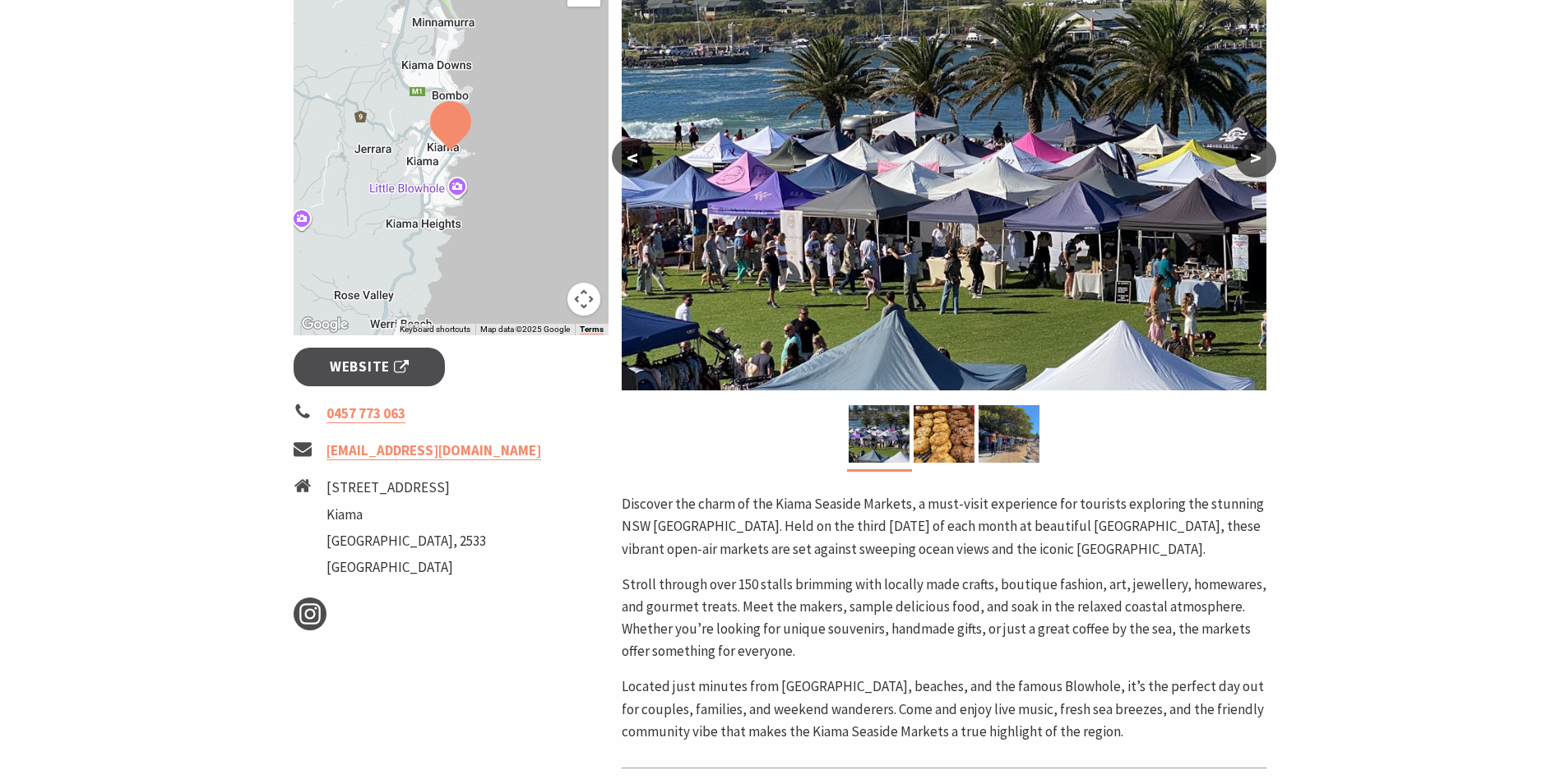
scroll to position [82, 0]
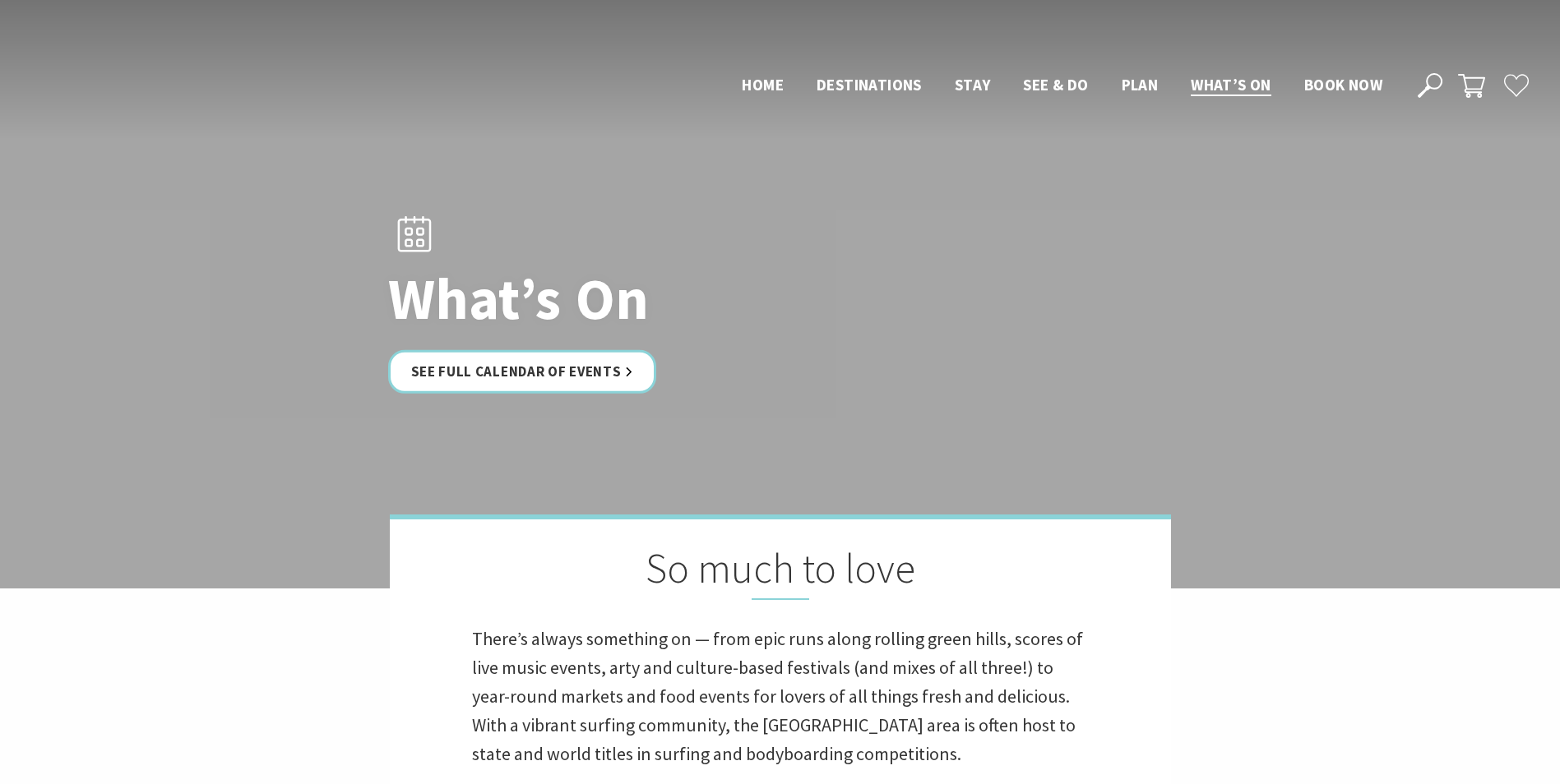
scroll to position [2966, 0]
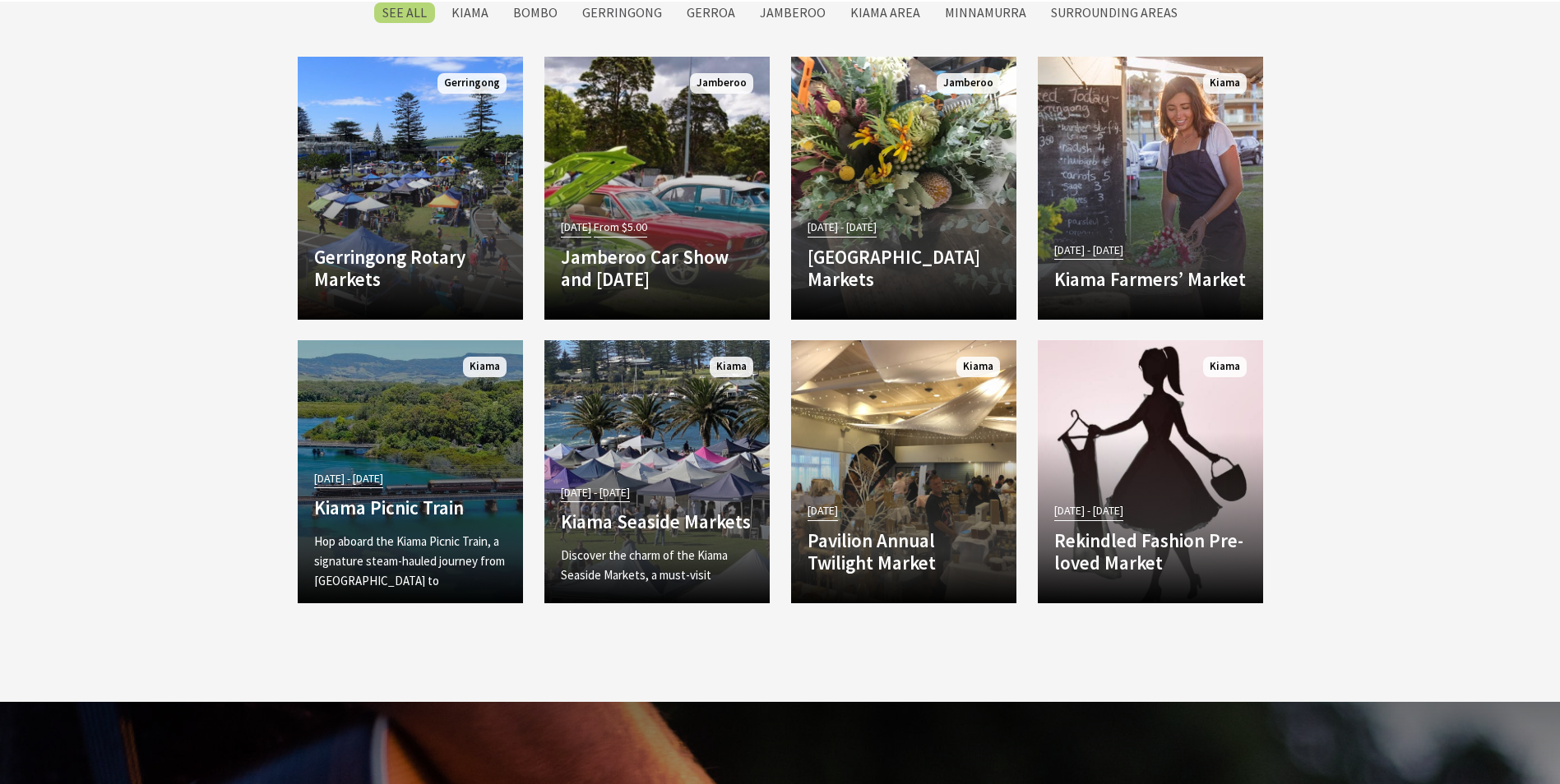
click at [408, 492] on link "[DATE] - [DATE] Kiama Picnic Train Hop aboard the Kiama Picnic Train, a signatu…" at bounding box center [411, 471] width 225 height 263
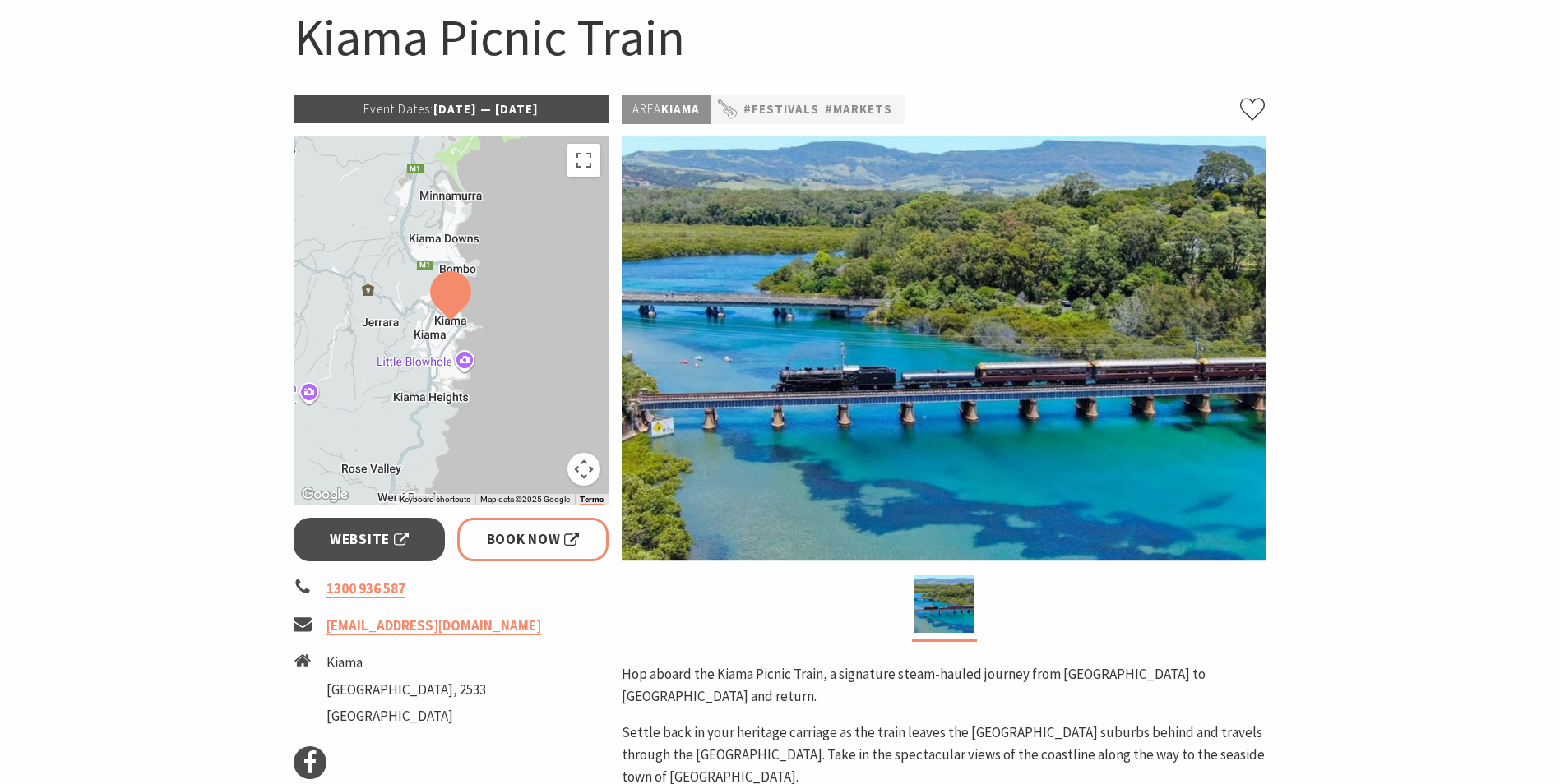
scroll to position [164, 0]
